Goal: Information Seeking & Learning: Learn about a topic

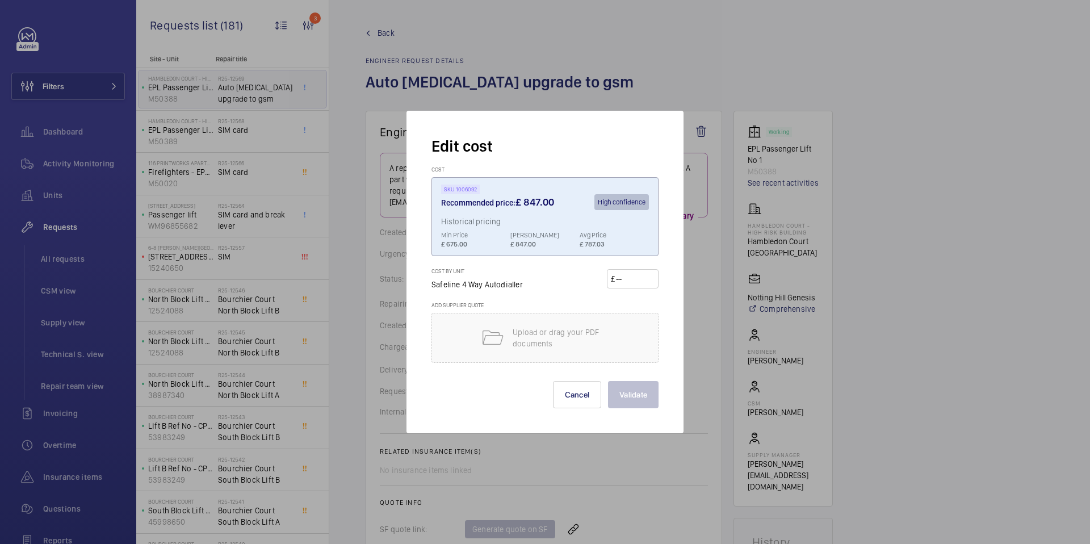
scroll to position [453, 0]
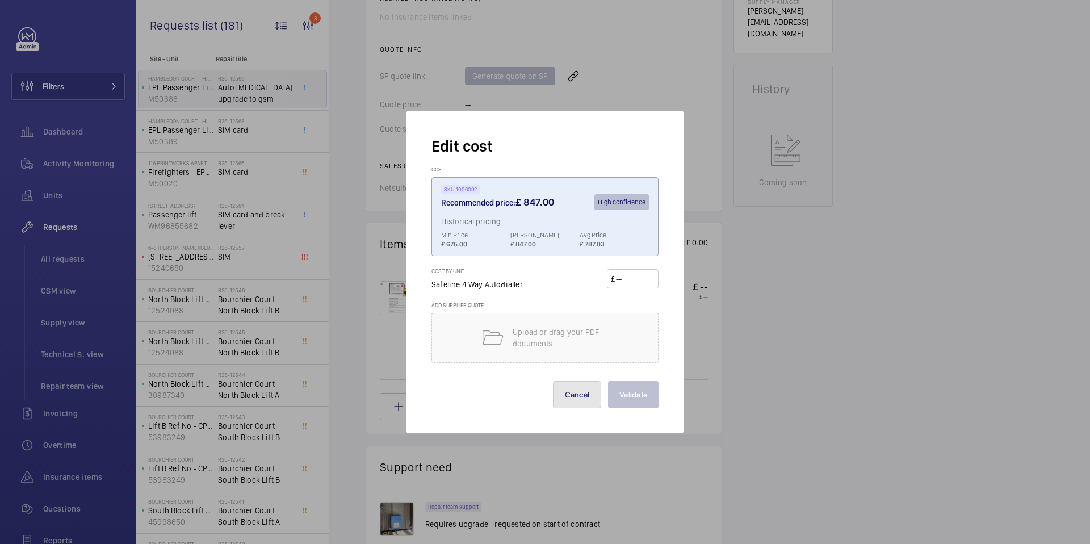
click at [568, 398] on button "Cancel" at bounding box center [577, 394] width 49 height 27
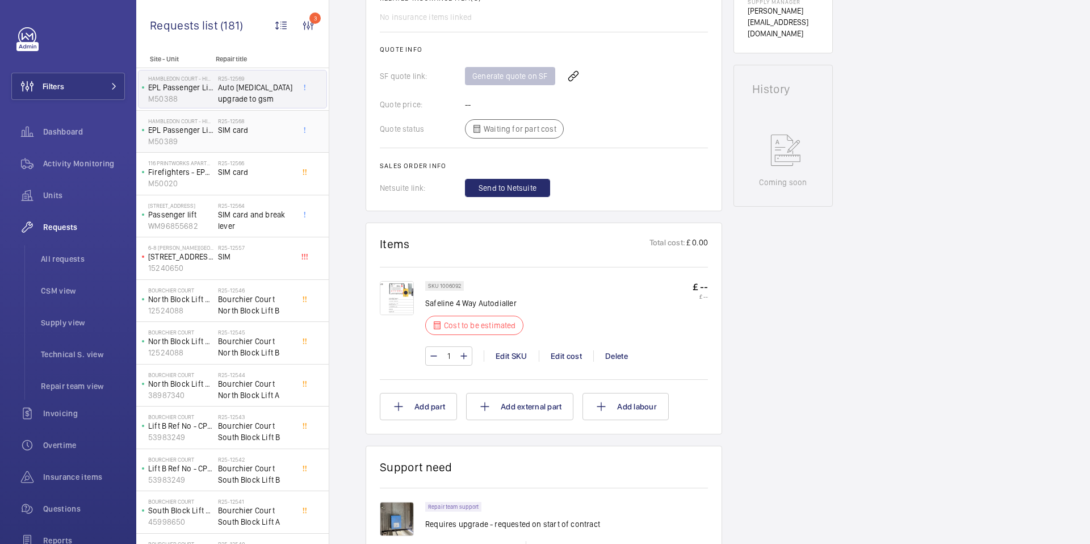
click at [259, 140] on div "R25-12568 SIM card" at bounding box center [255, 133] width 75 height 33
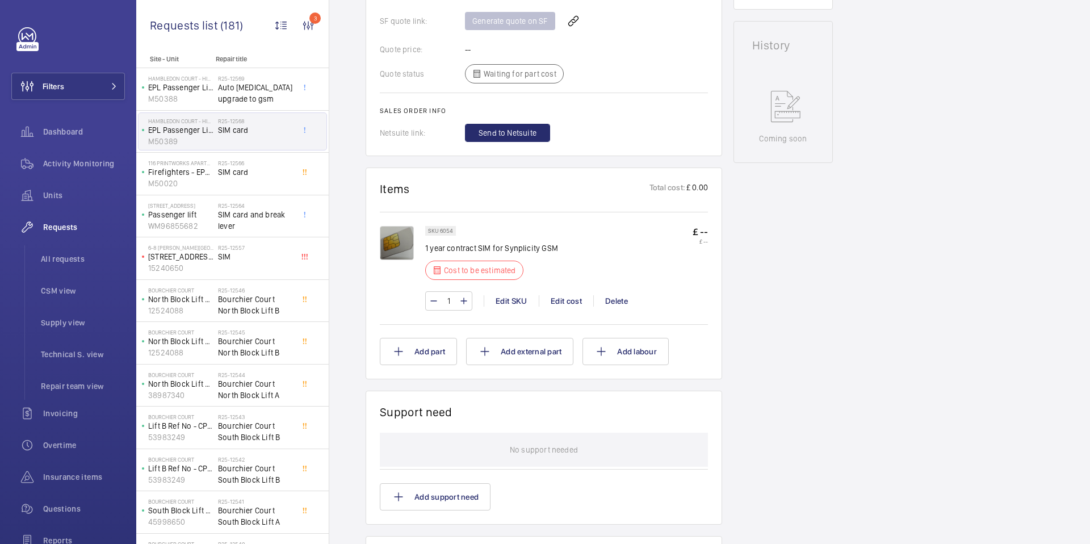
scroll to position [471, 0]
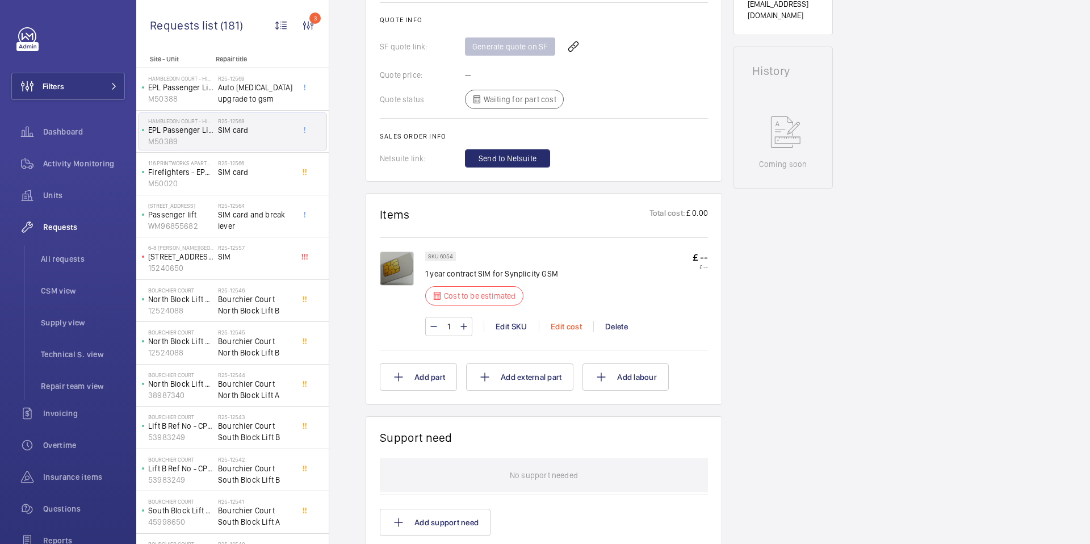
click at [573, 325] on div "Edit cost" at bounding box center [566, 326] width 54 height 11
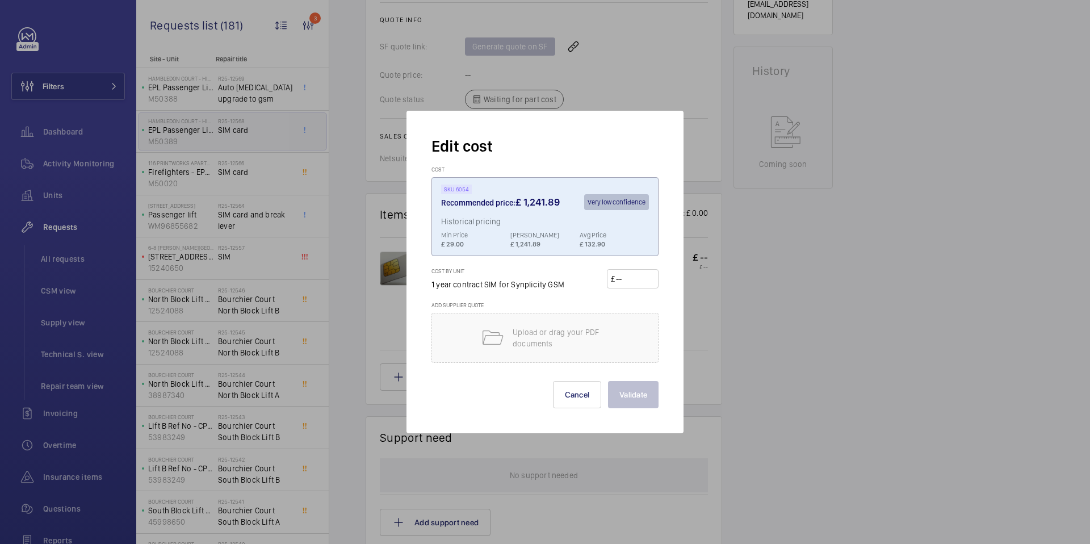
click at [709, 361] on div at bounding box center [545, 272] width 1090 height 544
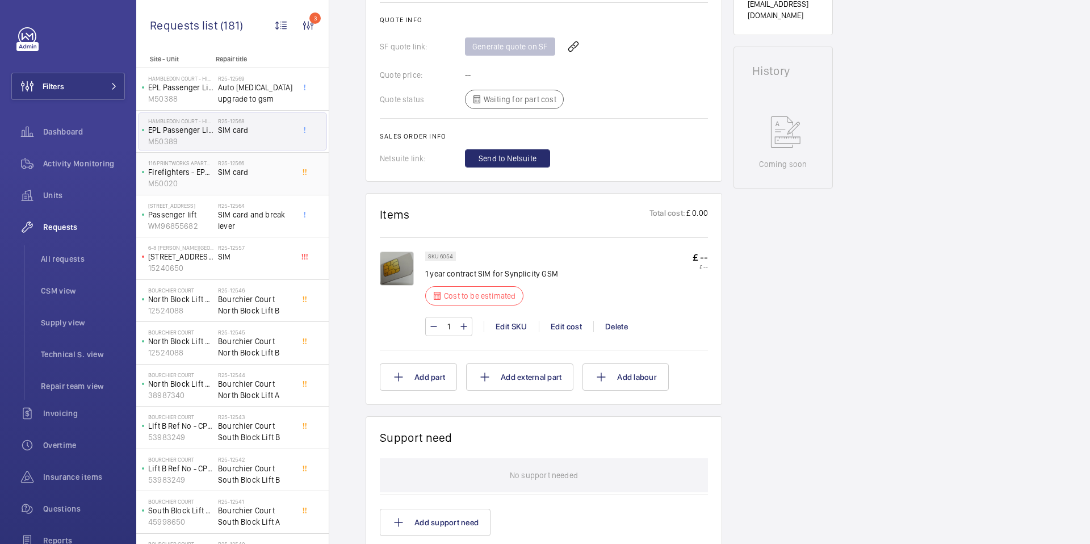
click at [246, 179] on div "R25-12566 SIM card" at bounding box center [255, 175] width 75 height 33
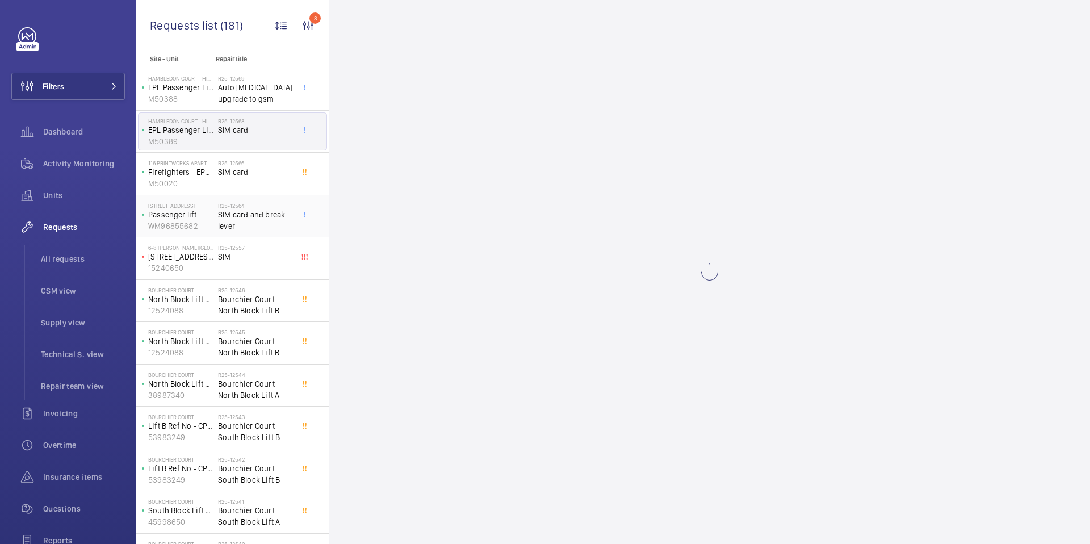
click at [254, 225] on span "SIM card and break lever" at bounding box center [255, 220] width 75 height 23
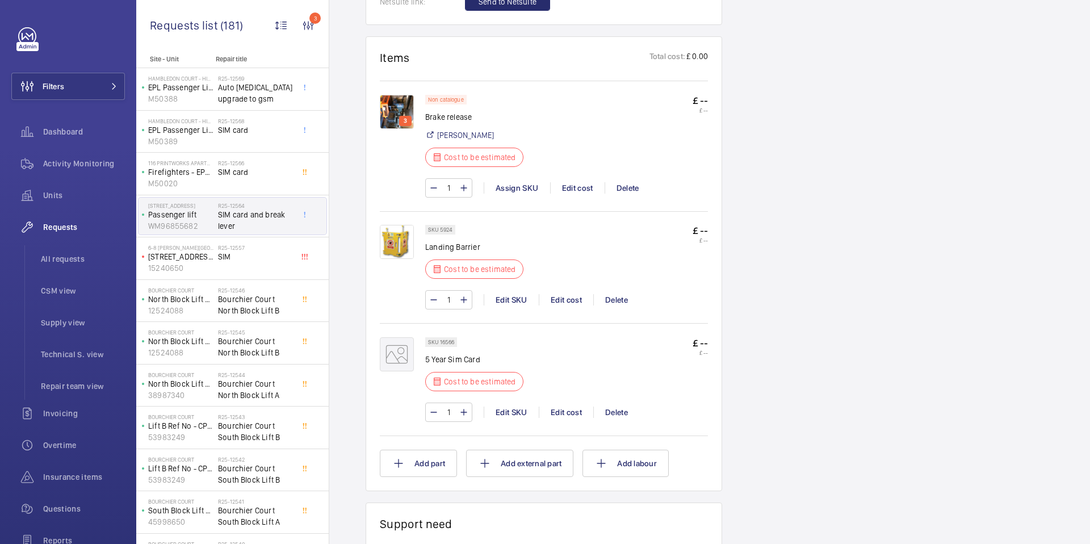
scroll to position [713, 0]
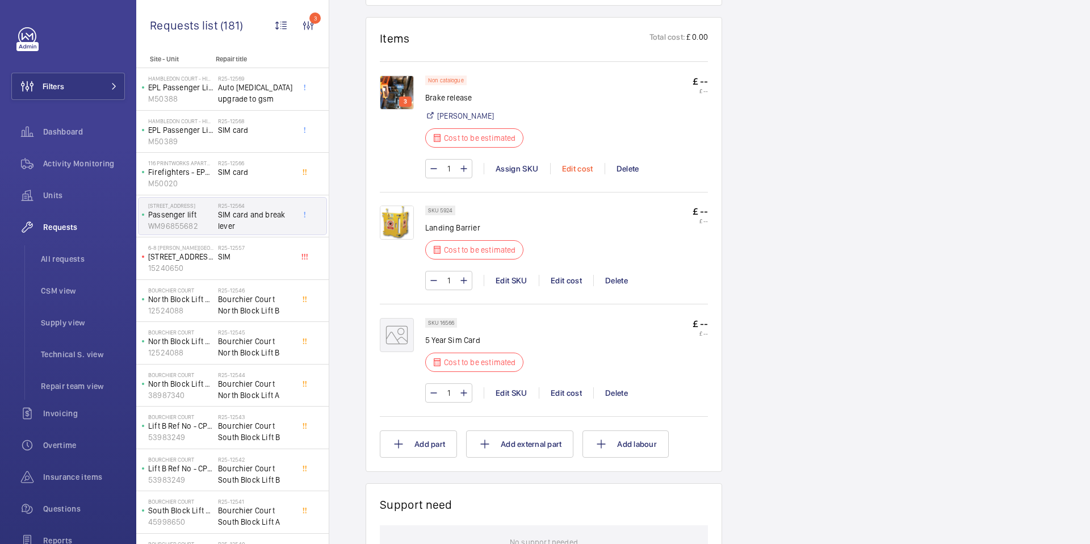
click at [579, 171] on div "Edit cost" at bounding box center [577, 168] width 54 height 11
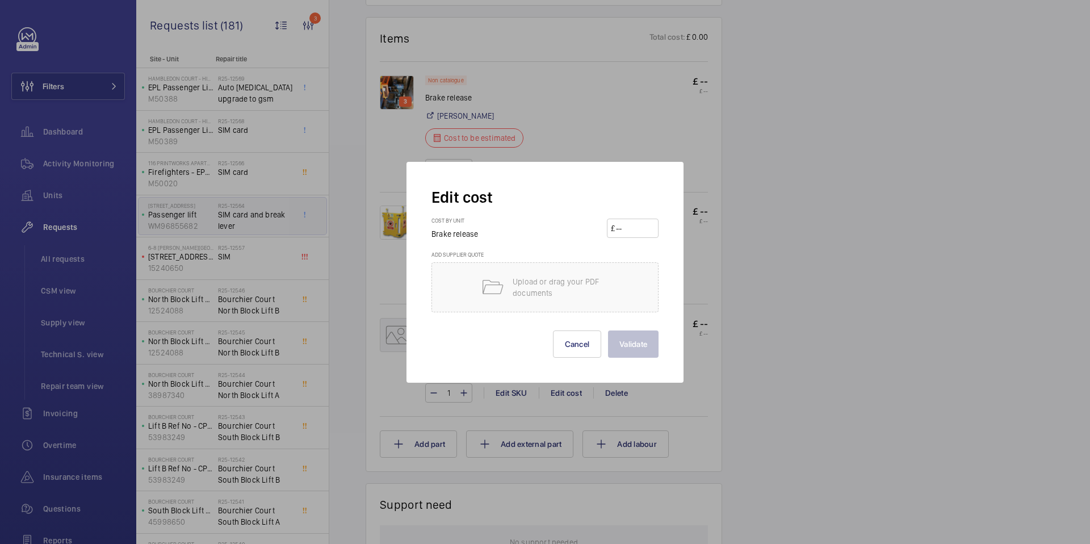
click at [724, 176] on div at bounding box center [545, 272] width 1090 height 544
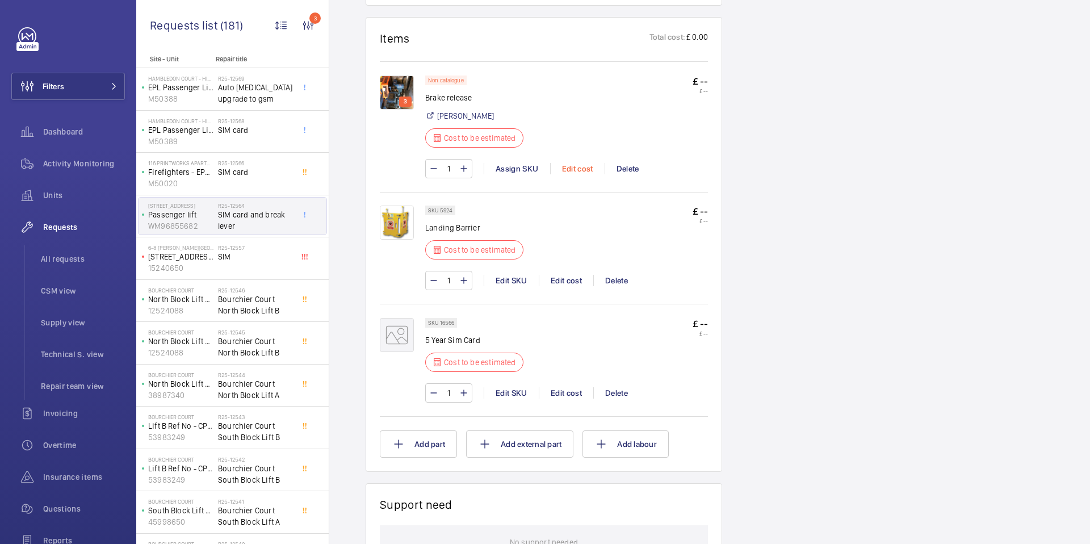
click at [578, 172] on div "Edit cost" at bounding box center [577, 168] width 54 height 11
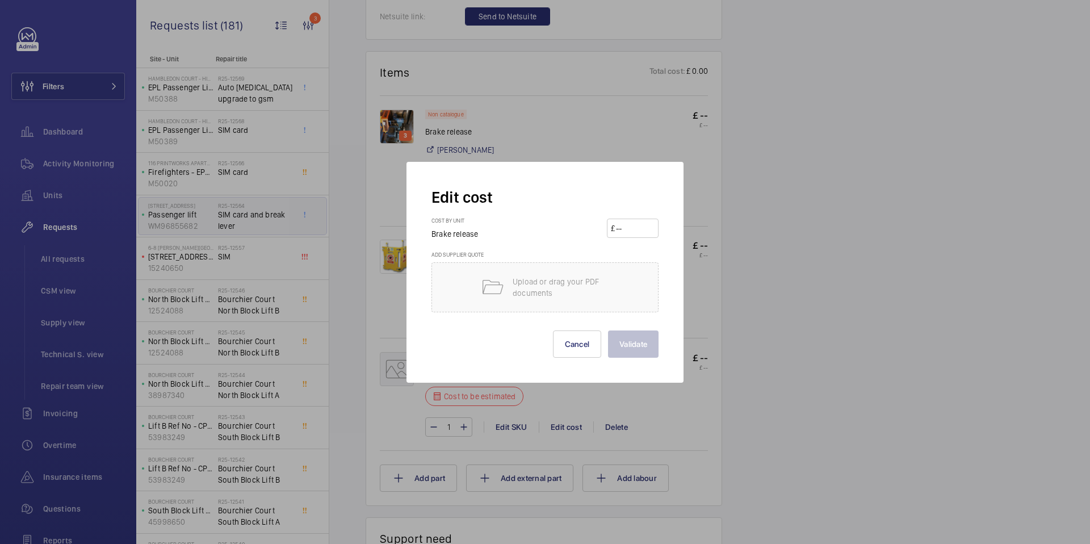
click at [706, 173] on div at bounding box center [545, 272] width 1090 height 544
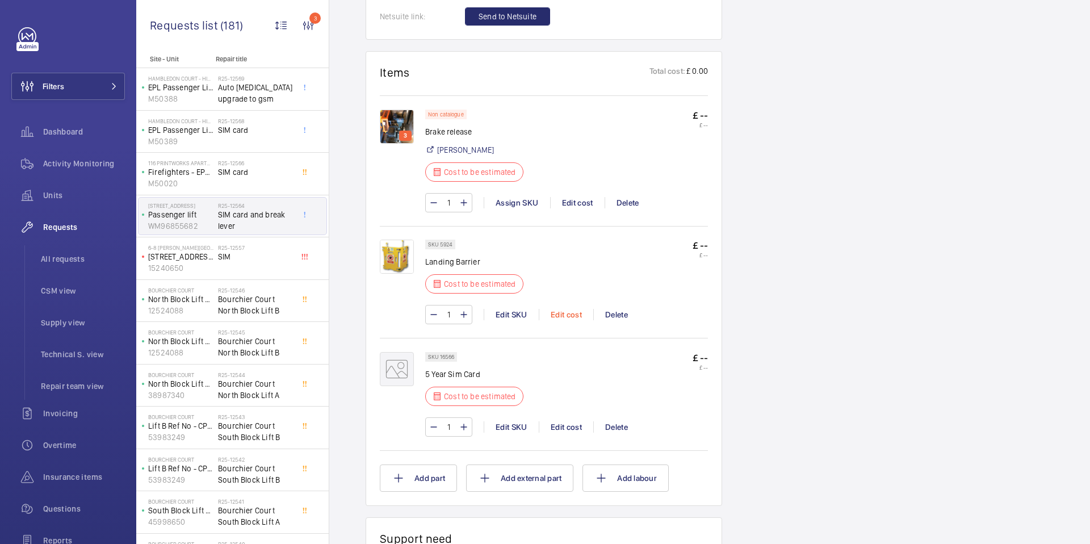
click at [561, 316] on div "Edit cost" at bounding box center [566, 314] width 54 height 11
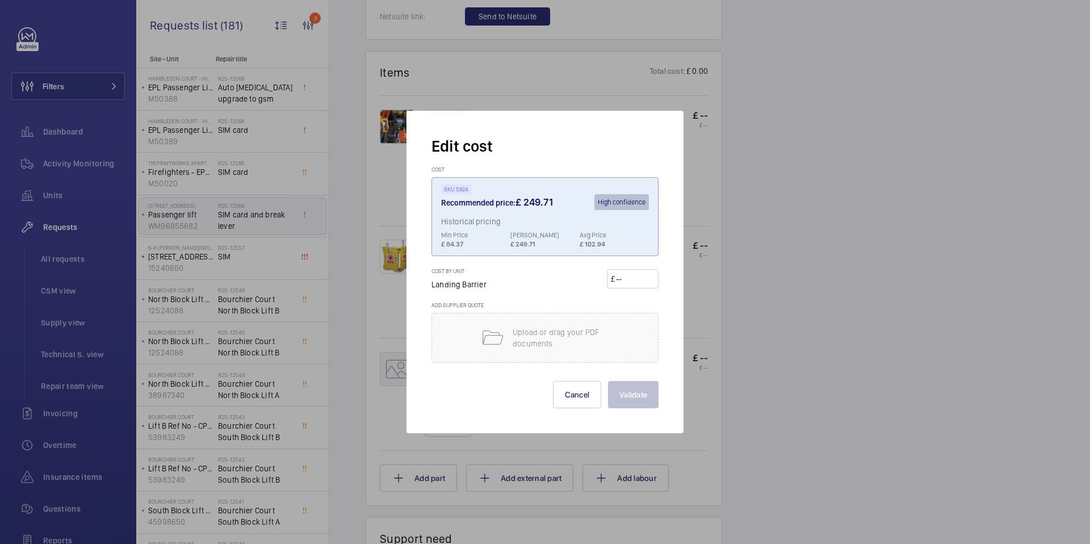
click at [707, 222] on div at bounding box center [545, 272] width 1090 height 544
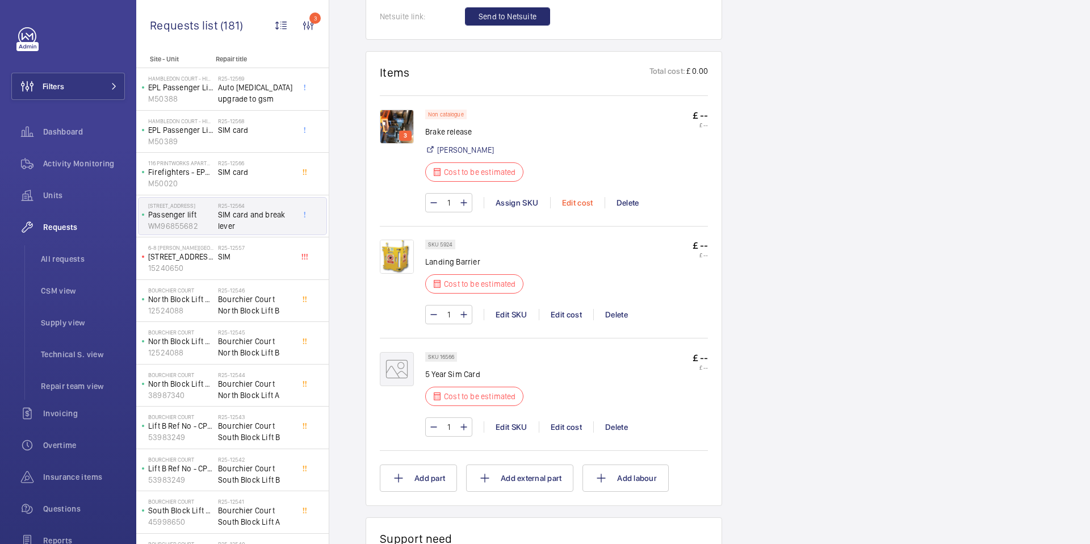
click at [566, 203] on div "Edit cost" at bounding box center [577, 202] width 54 height 11
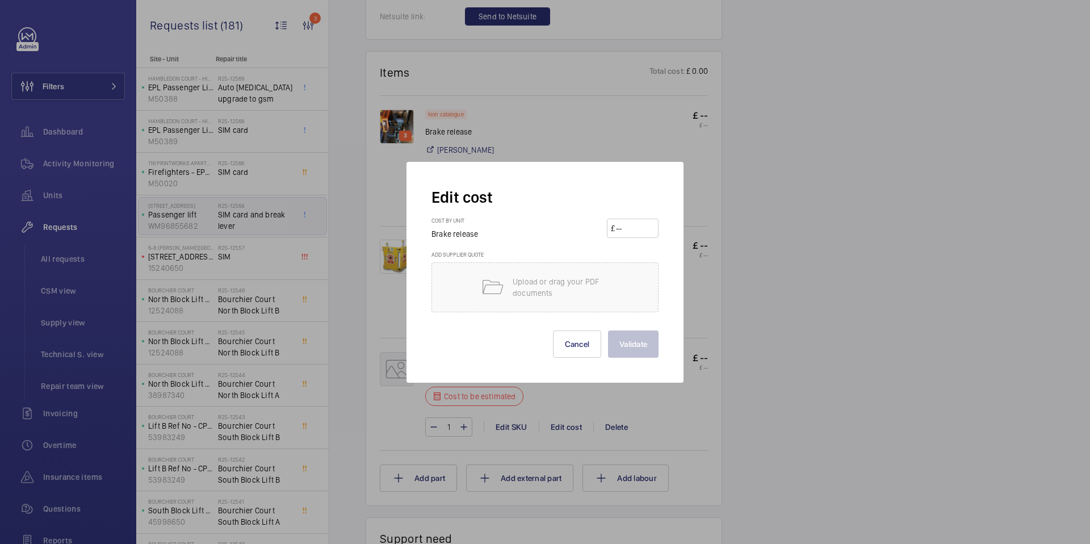
click at [691, 187] on div at bounding box center [545, 272] width 1090 height 544
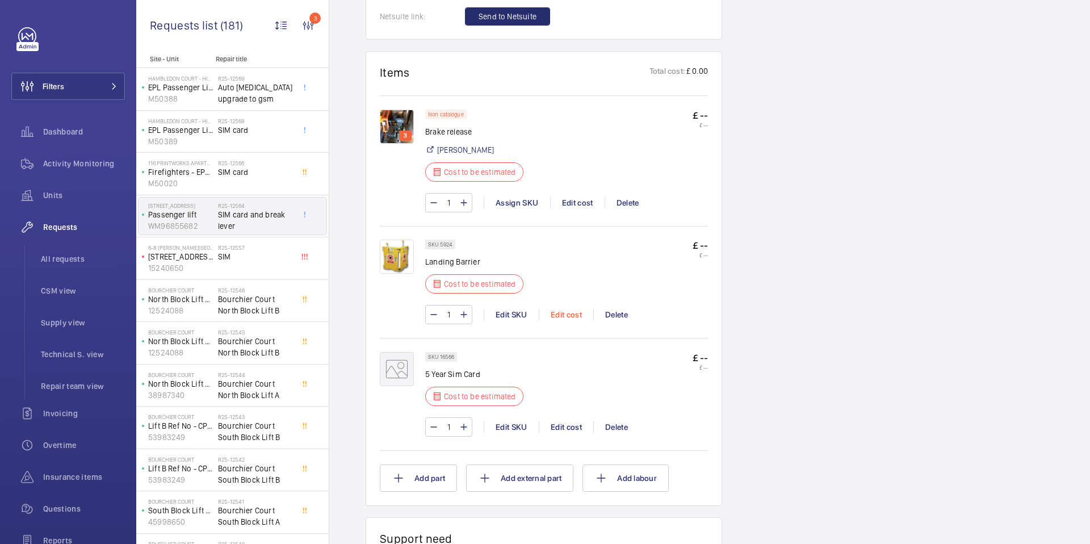
click at [558, 316] on div "Edit cost" at bounding box center [566, 314] width 54 height 11
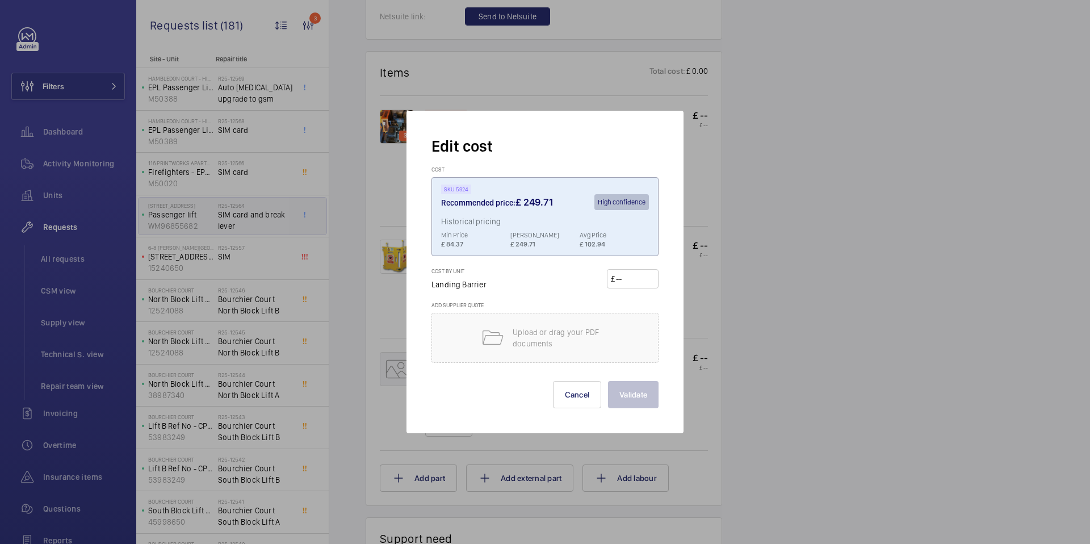
click at [680, 191] on div "Edit cost Cost SKU 5924 Recommended price: £ 249.71 High confidence Historical …" at bounding box center [544, 272] width 277 height 322
click at [699, 194] on div at bounding box center [545, 272] width 1090 height 544
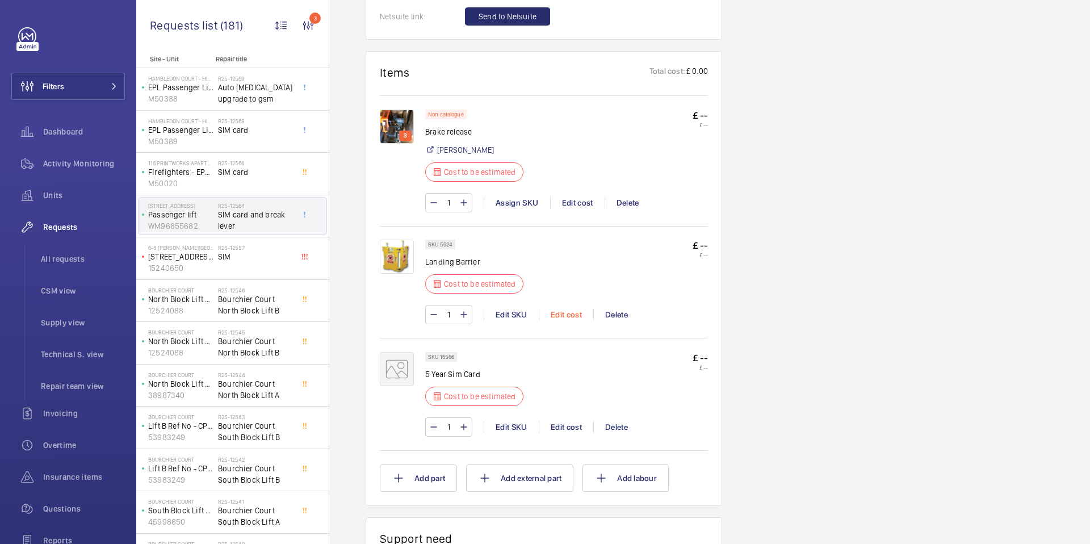
click at [567, 315] on div "Edit cost" at bounding box center [566, 314] width 54 height 11
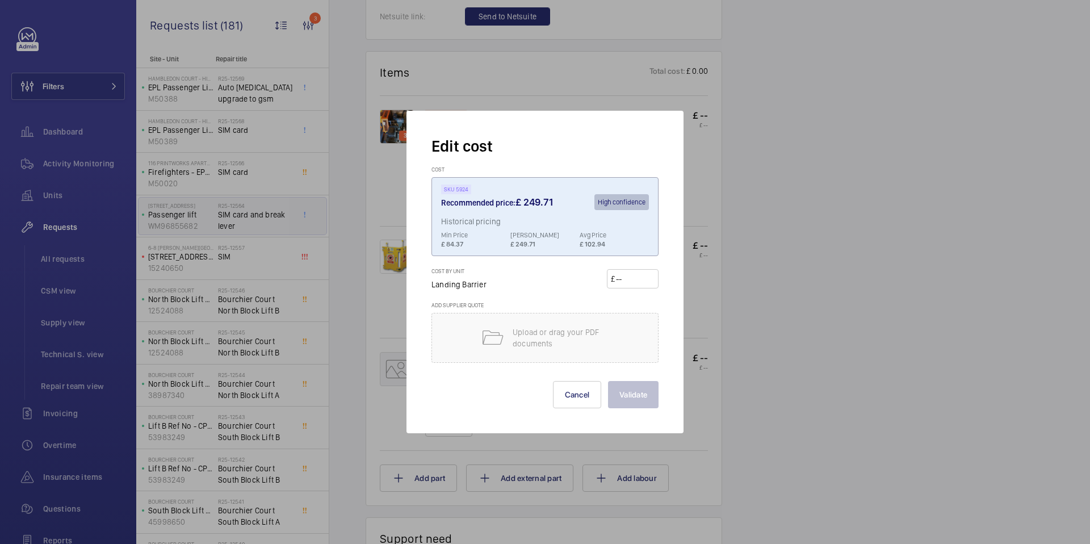
click at [714, 232] on div at bounding box center [545, 272] width 1090 height 544
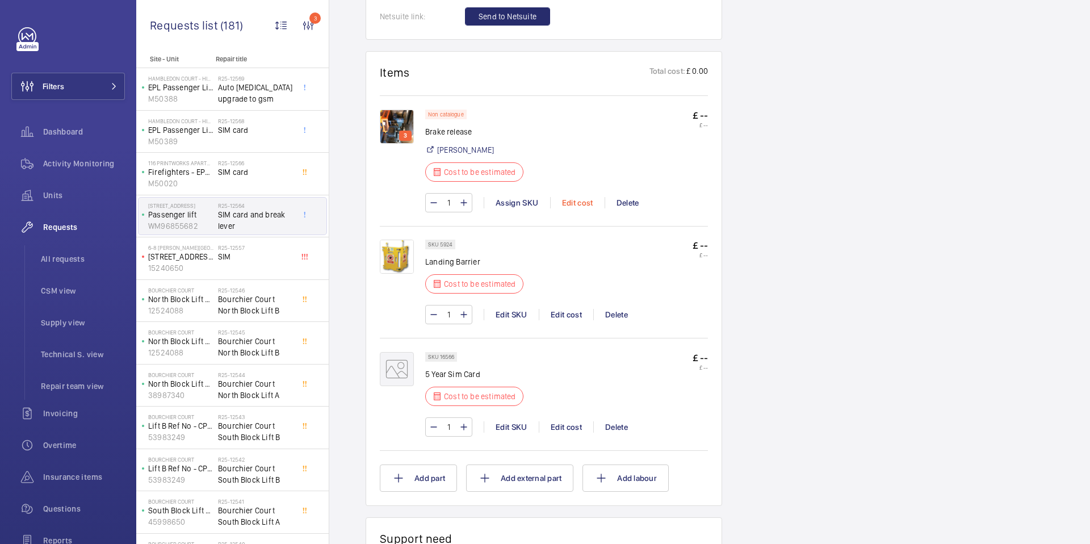
click at [586, 205] on div "Edit cost" at bounding box center [577, 202] width 54 height 11
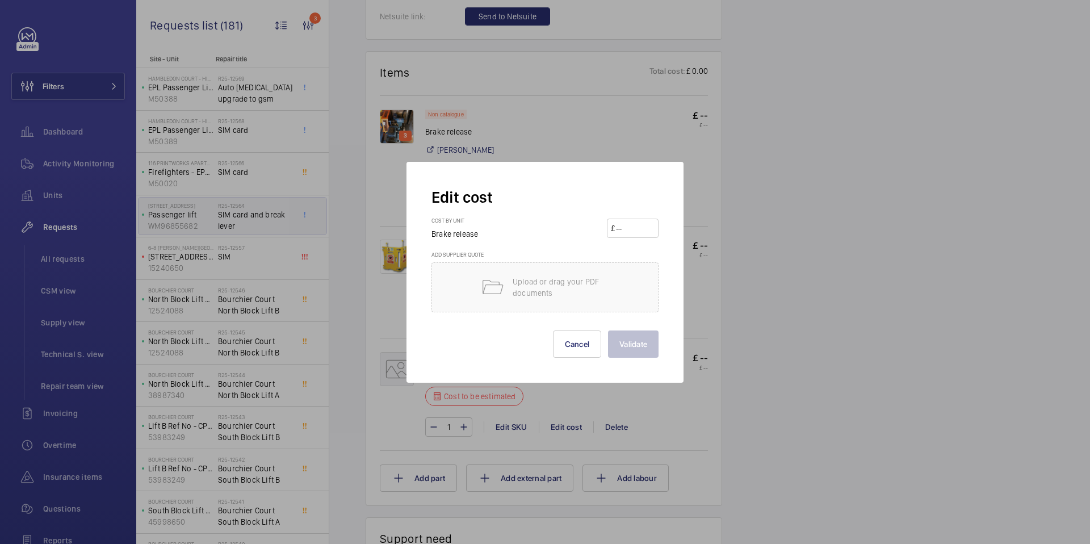
click at [706, 288] on div at bounding box center [545, 272] width 1090 height 544
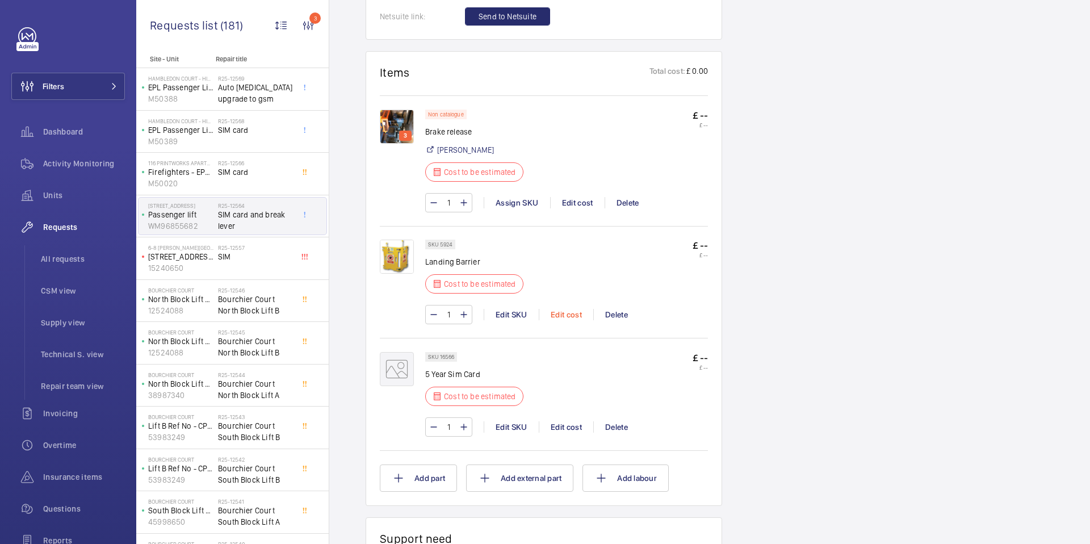
click at [573, 318] on div "Edit cost" at bounding box center [566, 314] width 54 height 11
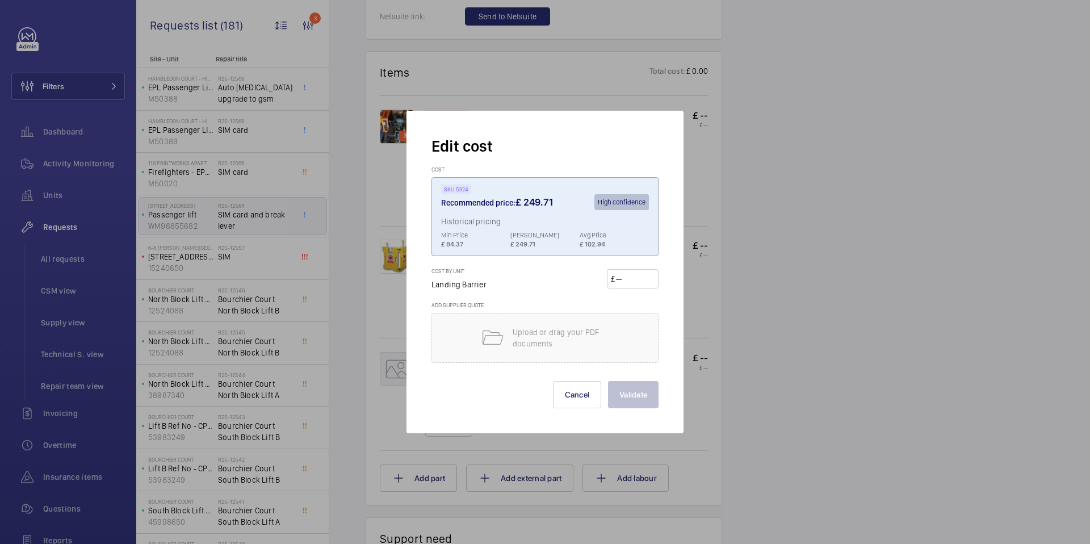
click at [700, 278] on div at bounding box center [545, 272] width 1090 height 544
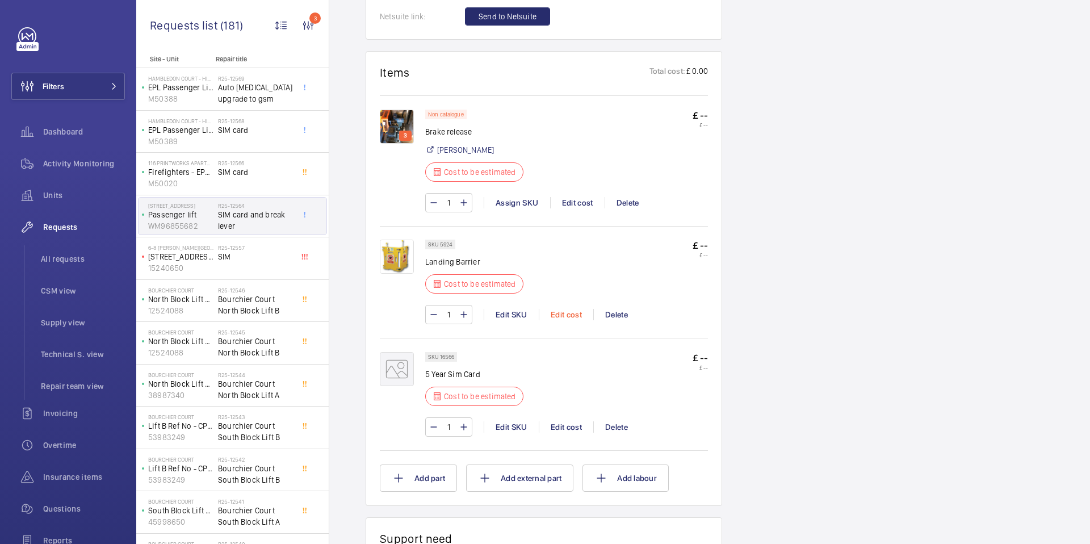
click at [568, 318] on div "Edit cost" at bounding box center [566, 314] width 54 height 11
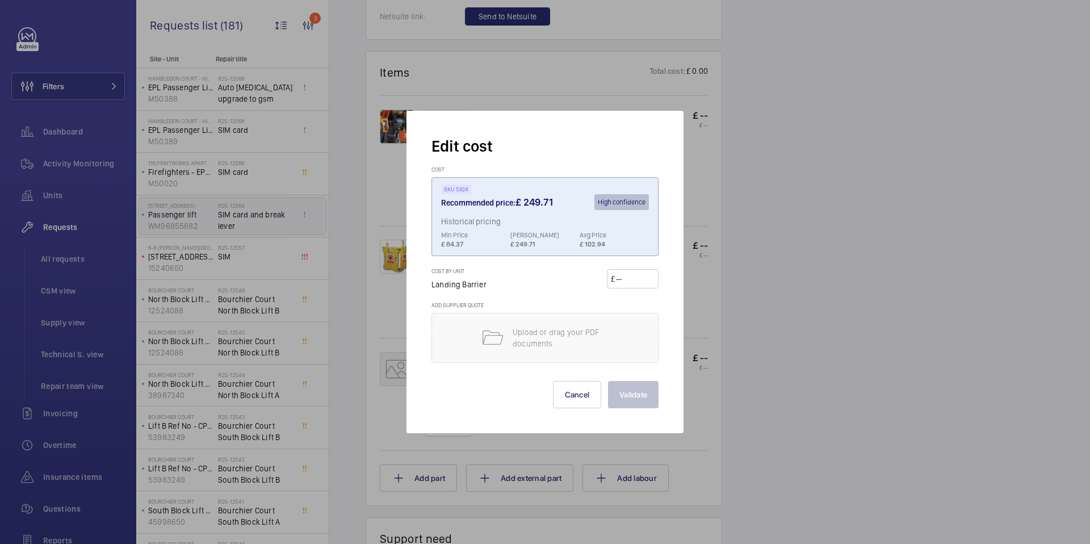
click at [690, 292] on div at bounding box center [545, 272] width 1090 height 544
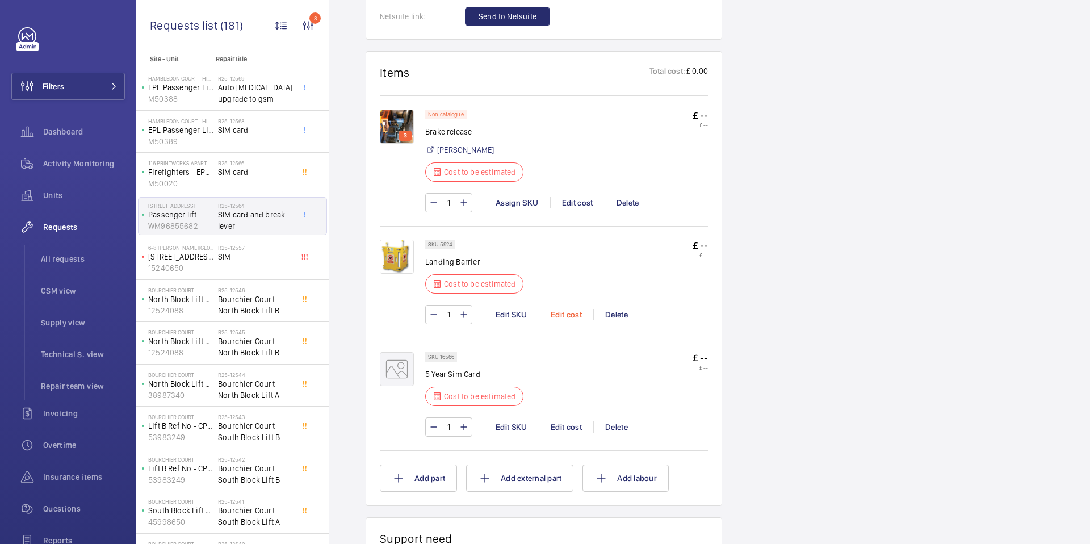
click at [562, 317] on div "Edit cost" at bounding box center [566, 314] width 54 height 11
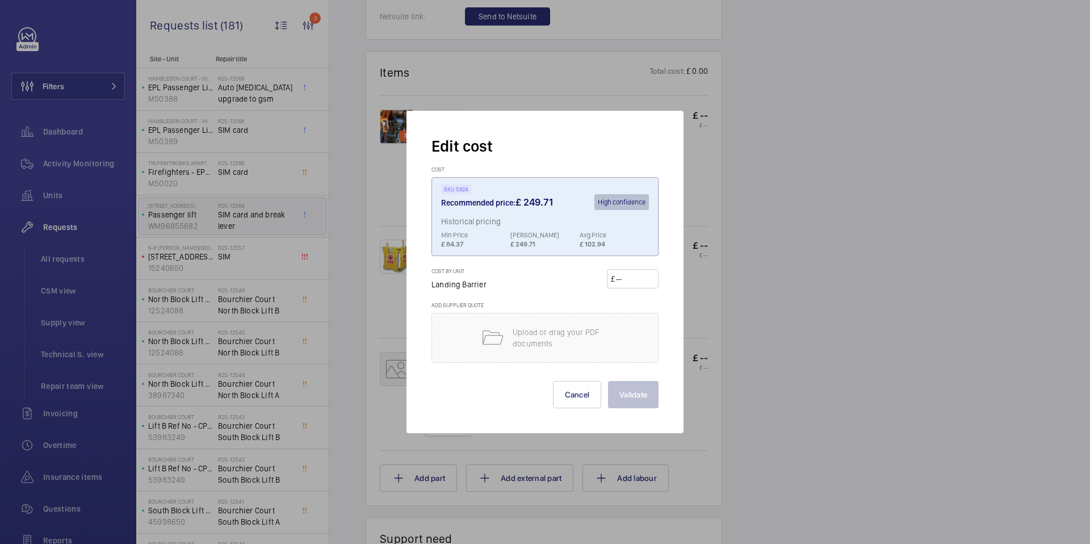
click at [692, 292] on div at bounding box center [545, 272] width 1090 height 544
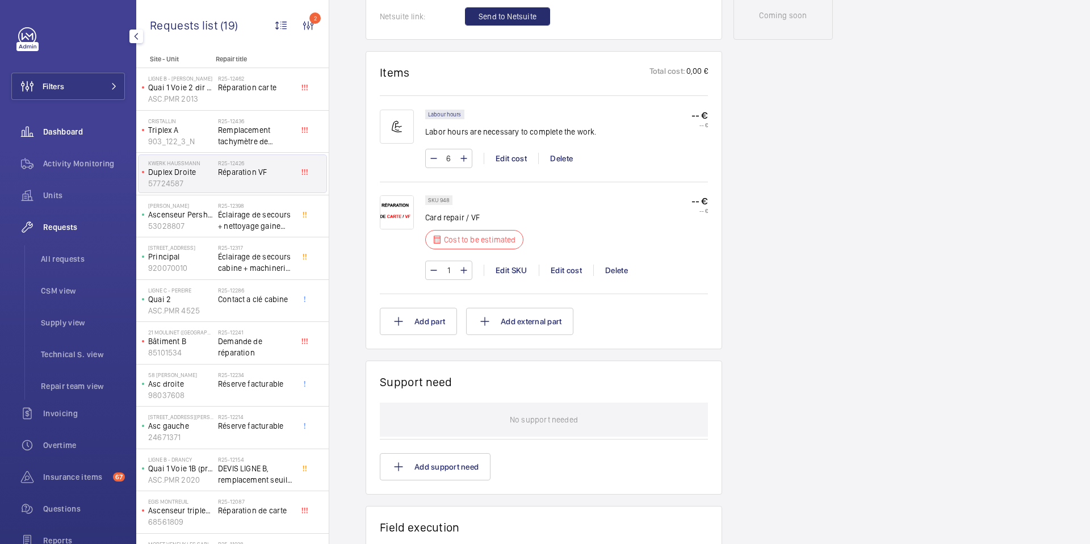
click at [81, 133] on span "Dashboard" at bounding box center [84, 131] width 82 height 11
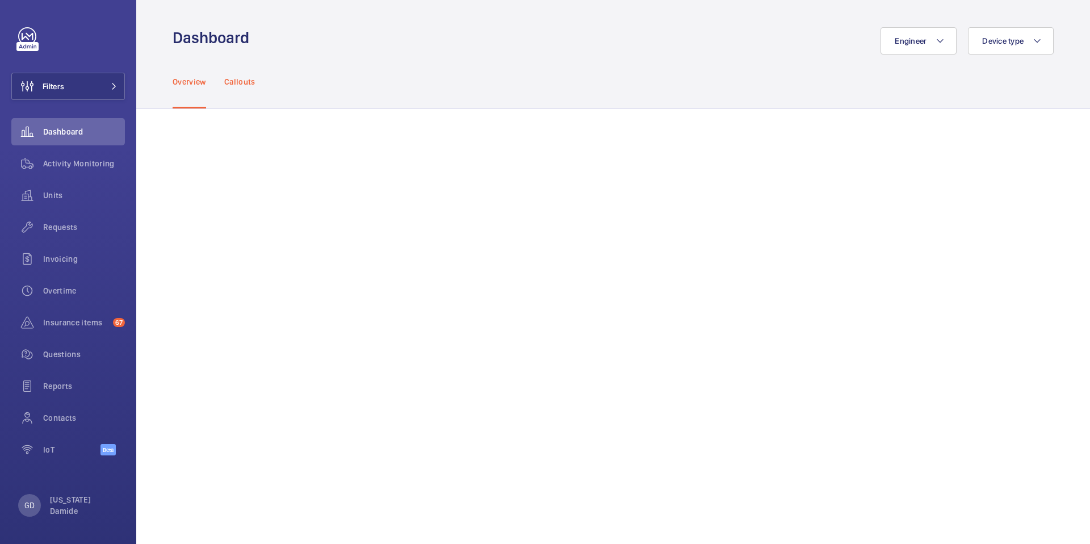
click at [249, 84] on p "Callouts" at bounding box center [239, 81] width 31 height 11
click at [187, 82] on p "Overview" at bounding box center [189, 81] width 33 height 11
click at [250, 80] on p "Callouts" at bounding box center [239, 81] width 31 height 11
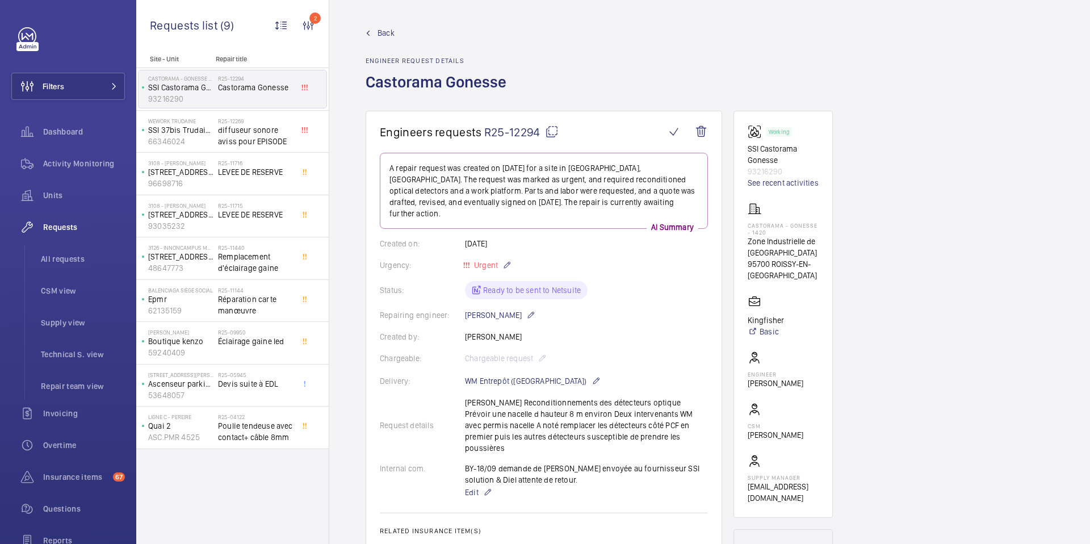
scroll to position [624, 0]
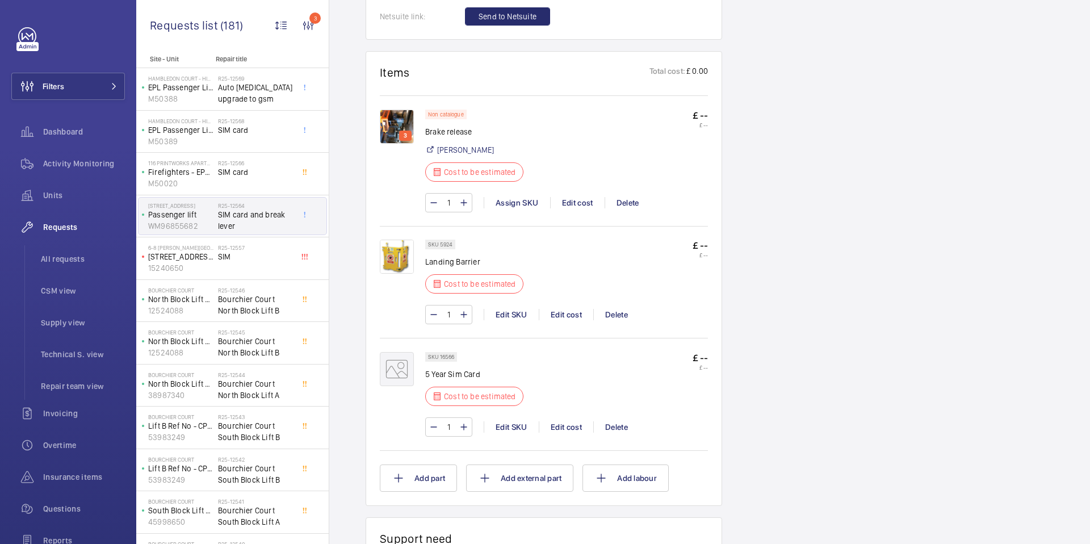
scroll to position [713, 0]
click at [58, 261] on span "All requests" at bounding box center [83, 258] width 84 height 11
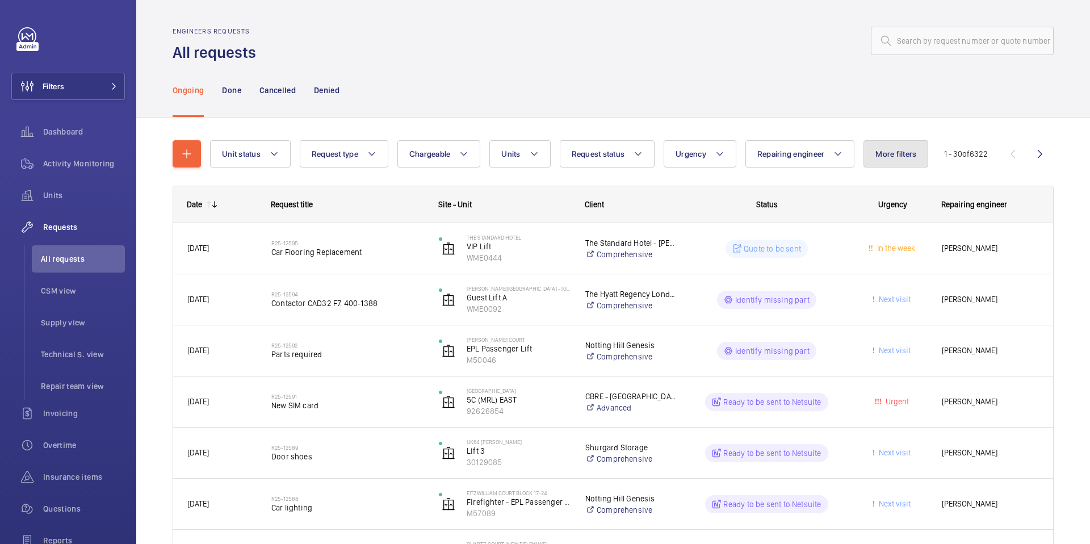
click at [909, 158] on button "More filters" at bounding box center [895, 153] width 65 height 27
click at [910, 110] on div "Ongoing Done Cancelled Denied" at bounding box center [613, 90] width 881 height 54
click at [58, 292] on span "CSM view" at bounding box center [83, 290] width 84 height 11
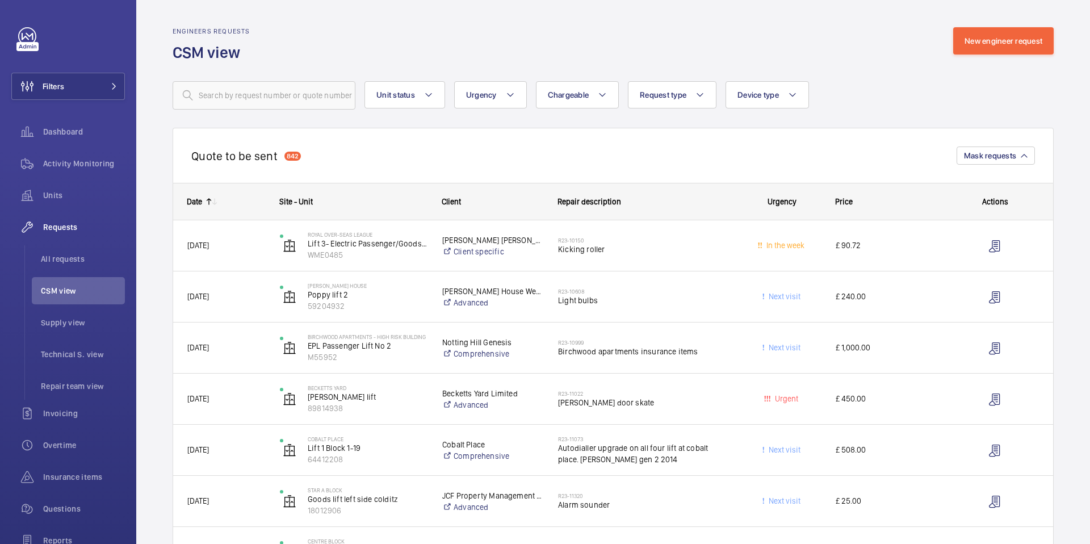
click at [846, 200] on span "Price" at bounding box center [844, 201] width 18 height 9
click at [846, 204] on span "Price" at bounding box center [844, 201] width 18 height 9
click at [73, 322] on span "Supply view" at bounding box center [83, 322] width 84 height 11
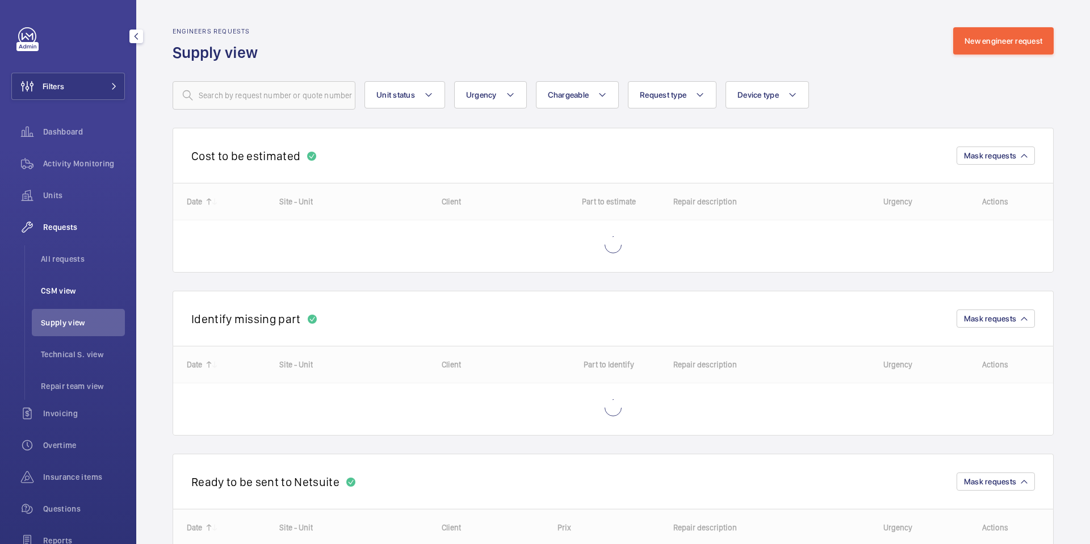
click at [77, 289] on span "CSM view" at bounding box center [83, 290] width 84 height 11
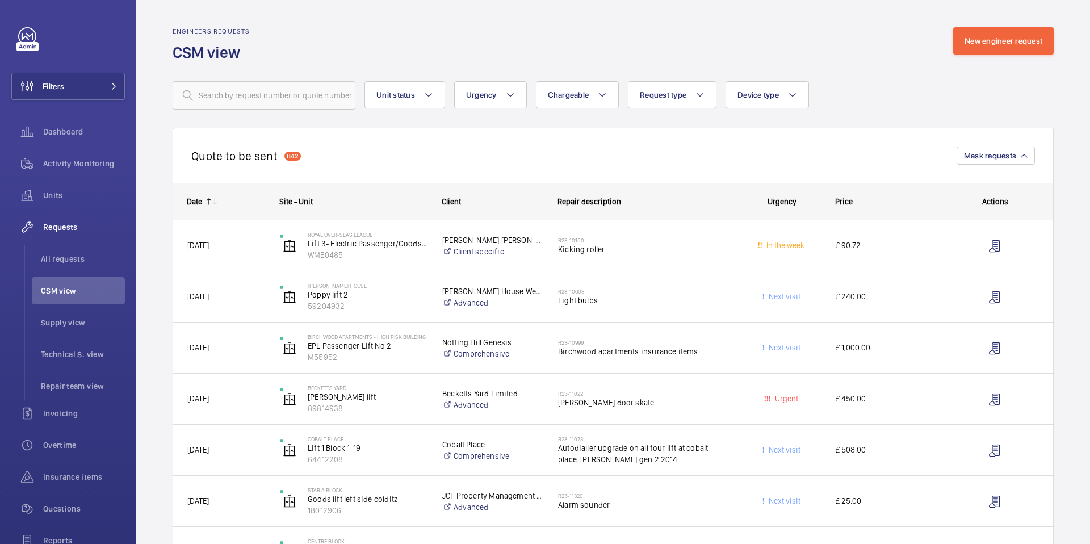
click at [848, 205] on span "Price" at bounding box center [844, 201] width 18 height 9
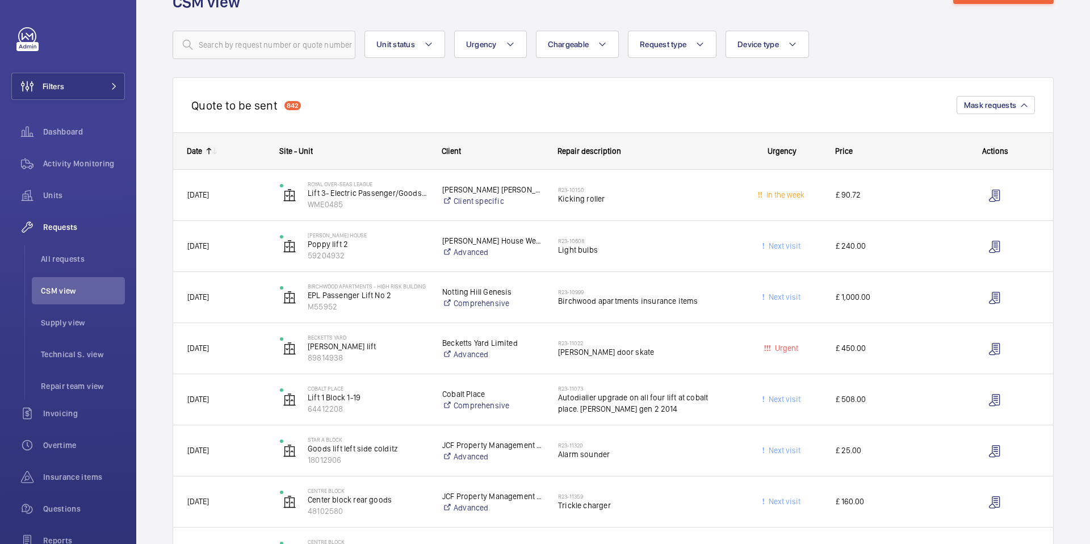
scroll to position [12, 0]
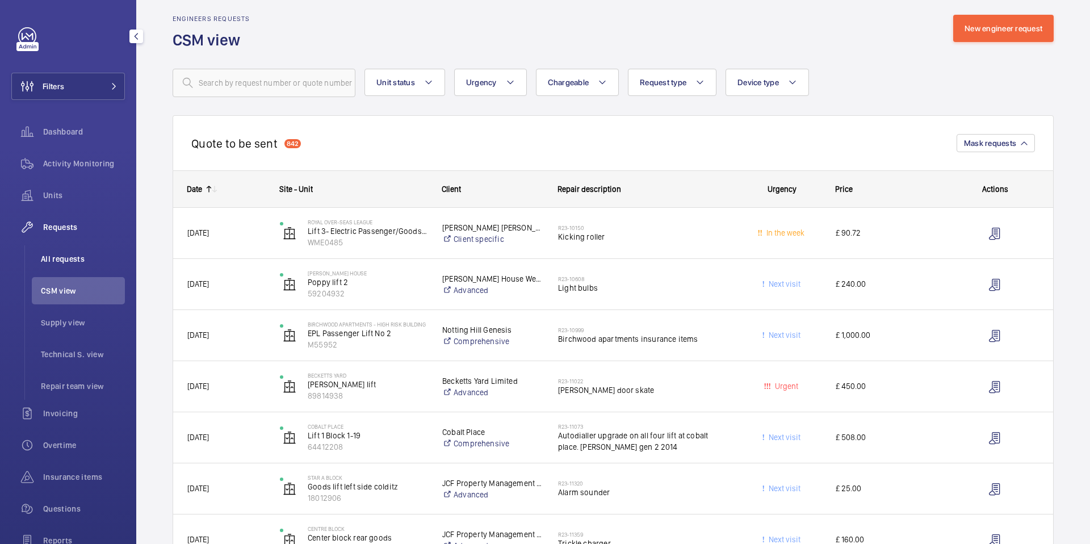
click at [53, 258] on span "All requests" at bounding box center [83, 258] width 84 height 11
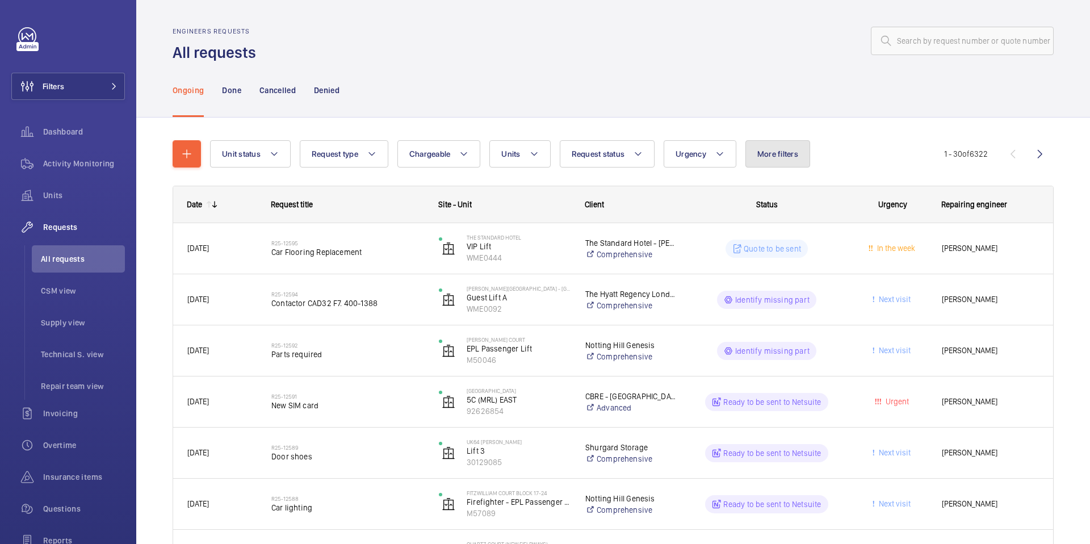
click at [772, 156] on span "More filters" at bounding box center [777, 153] width 41 height 9
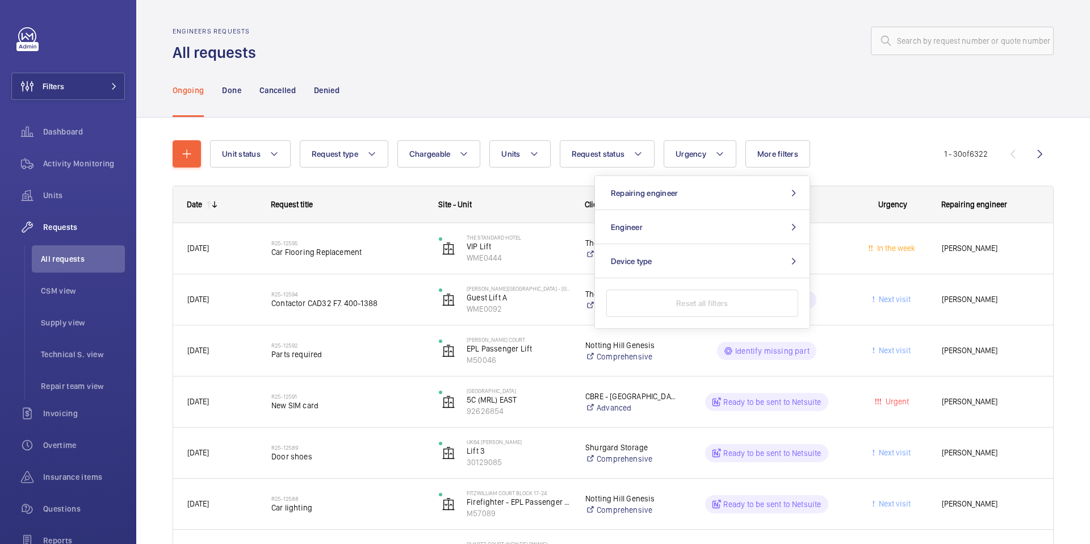
click at [841, 149] on div "Unit status Request type Chargeable Units Request status Urgency More filters R…" at bounding box center [577, 153] width 734 height 27
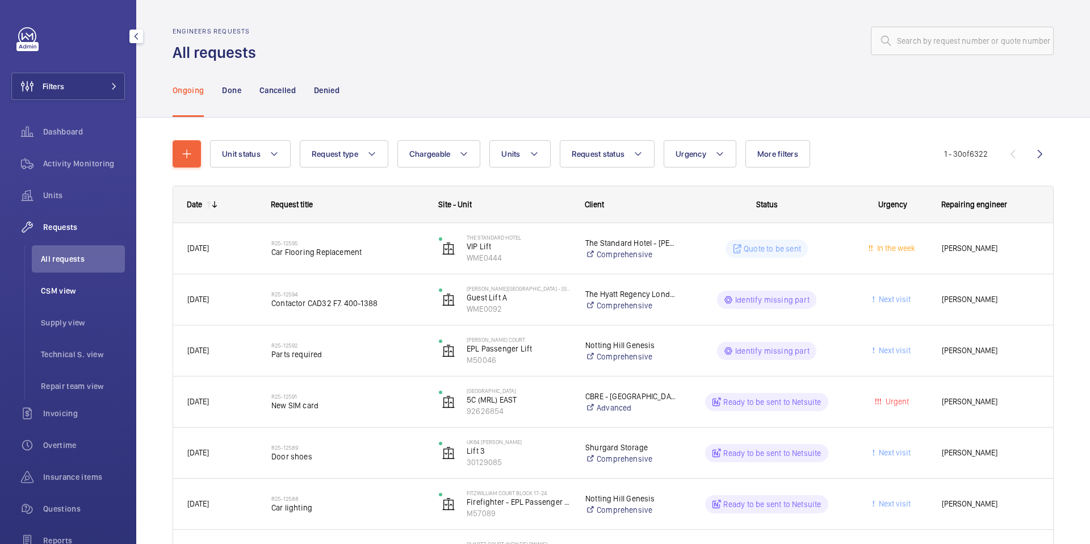
click at [66, 289] on span "CSM view" at bounding box center [83, 290] width 84 height 11
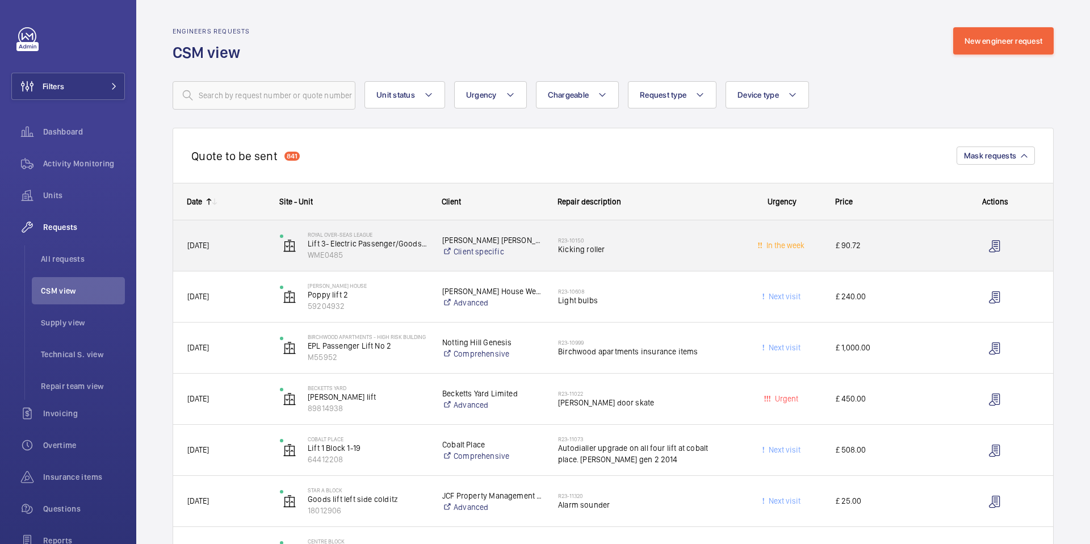
click at [851, 245] on span "£ 90.72" at bounding box center [885, 245] width 101 height 13
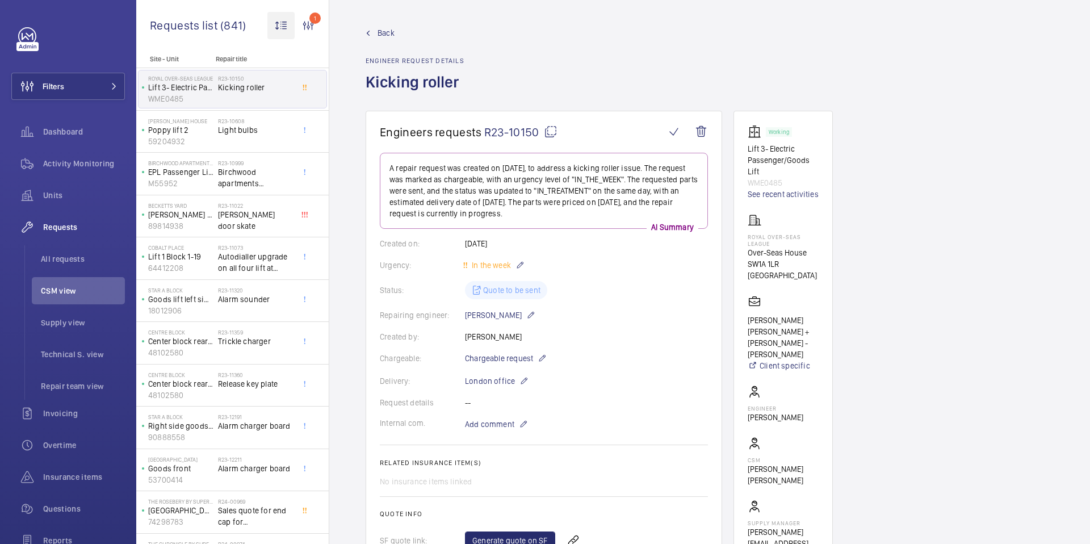
click at [282, 28] on wm-front-icon-button at bounding box center [280, 25] width 27 height 27
click at [444, 35] on div at bounding box center [545, 272] width 1090 height 544
click at [62, 292] on span "CSM view" at bounding box center [83, 290] width 84 height 11
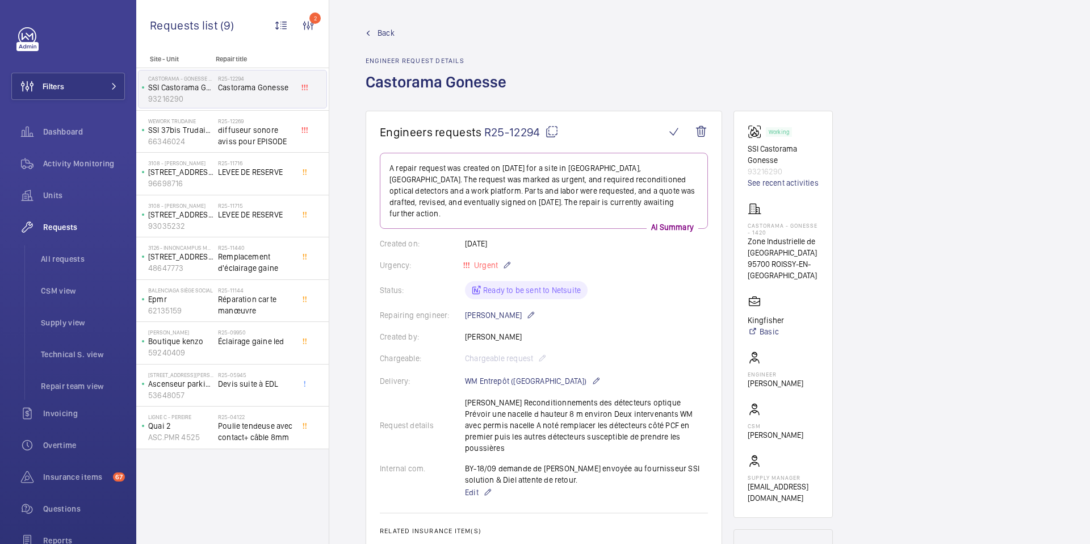
scroll to position [624, 0]
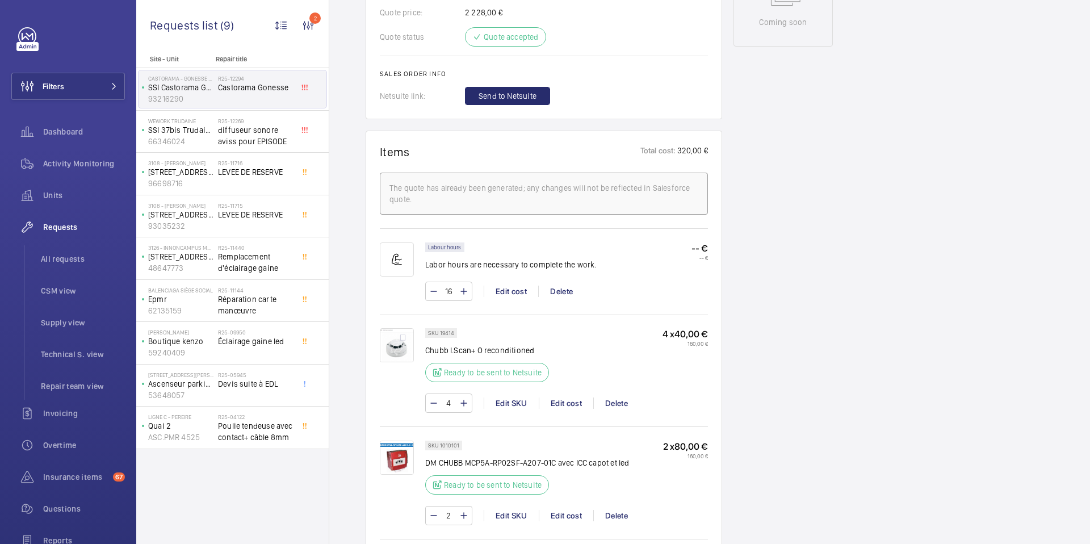
click at [560, 393] on div "4 Edit SKU Edit cost Delete" at bounding box center [566, 402] width 283 height 19
click at [561, 397] on div "Edit cost" at bounding box center [566, 402] width 54 height 11
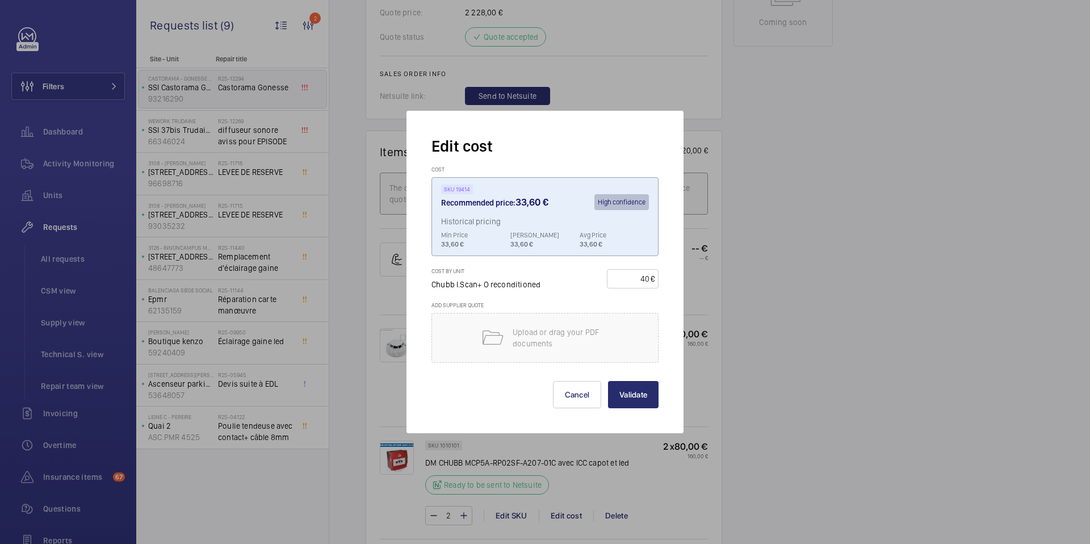
click at [766, 247] on div at bounding box center [545, 272] width 1090 height 544
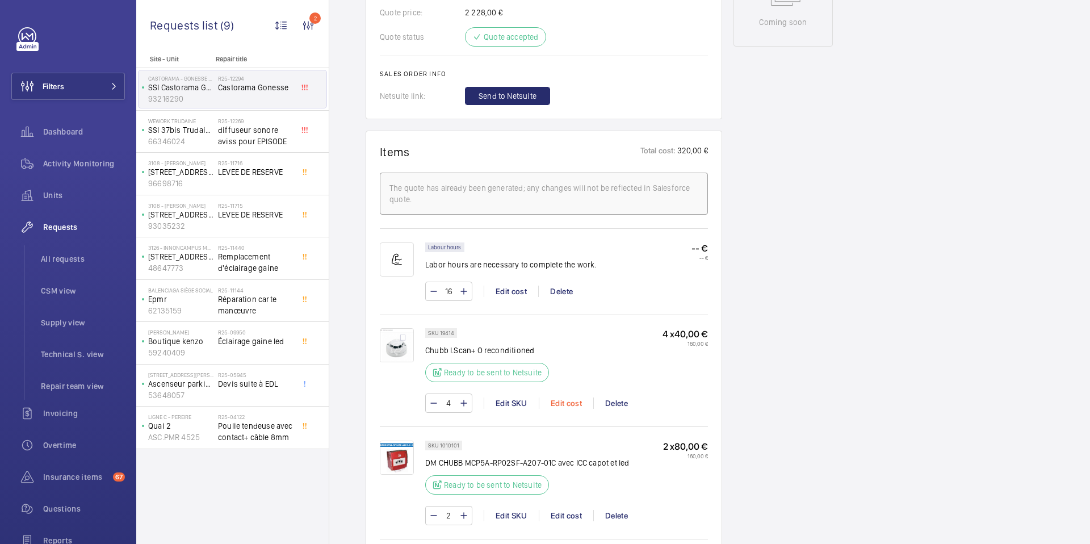
click at [564, 397] on div "Edit cost" at bounding box center [566, 402] width 54 height 11
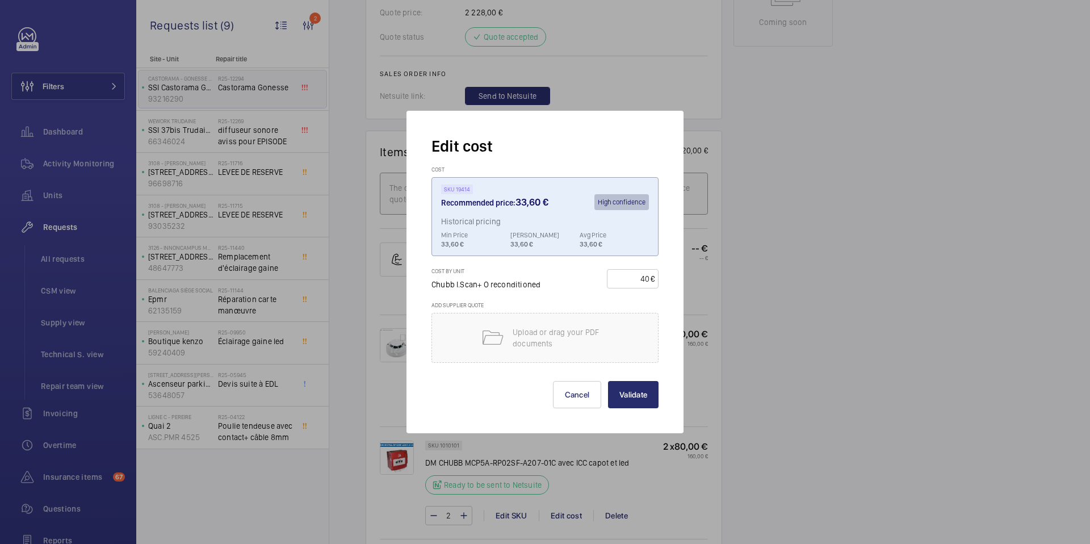
click at [768, 303] on div at bounding box center [545, 272] width 1090 height 544
